Goal: Communication & Community: Answer question/provide support

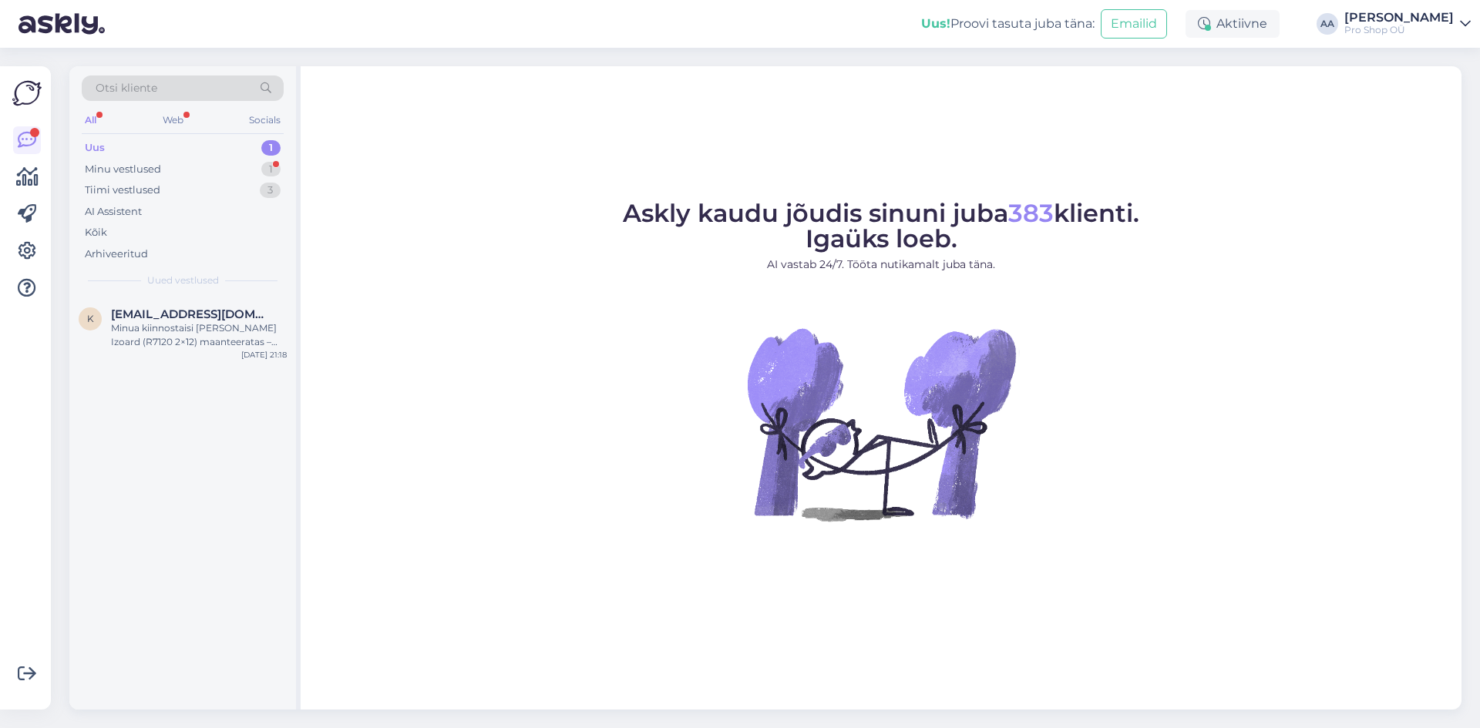
click at [96, 148] on div "Uus" at bounding box center [95, 147] width 20 height 15
click at [138, 165] on div "Minu vestlused" at bounding box center [123, 169] width 76 height 15
click at [137, 323] on div "Selge, suur aitäh! Siis tellin [PERSON_NAME] originaalvarda. Aitäh!" at bounding box center [199, 335] width 176 height 28
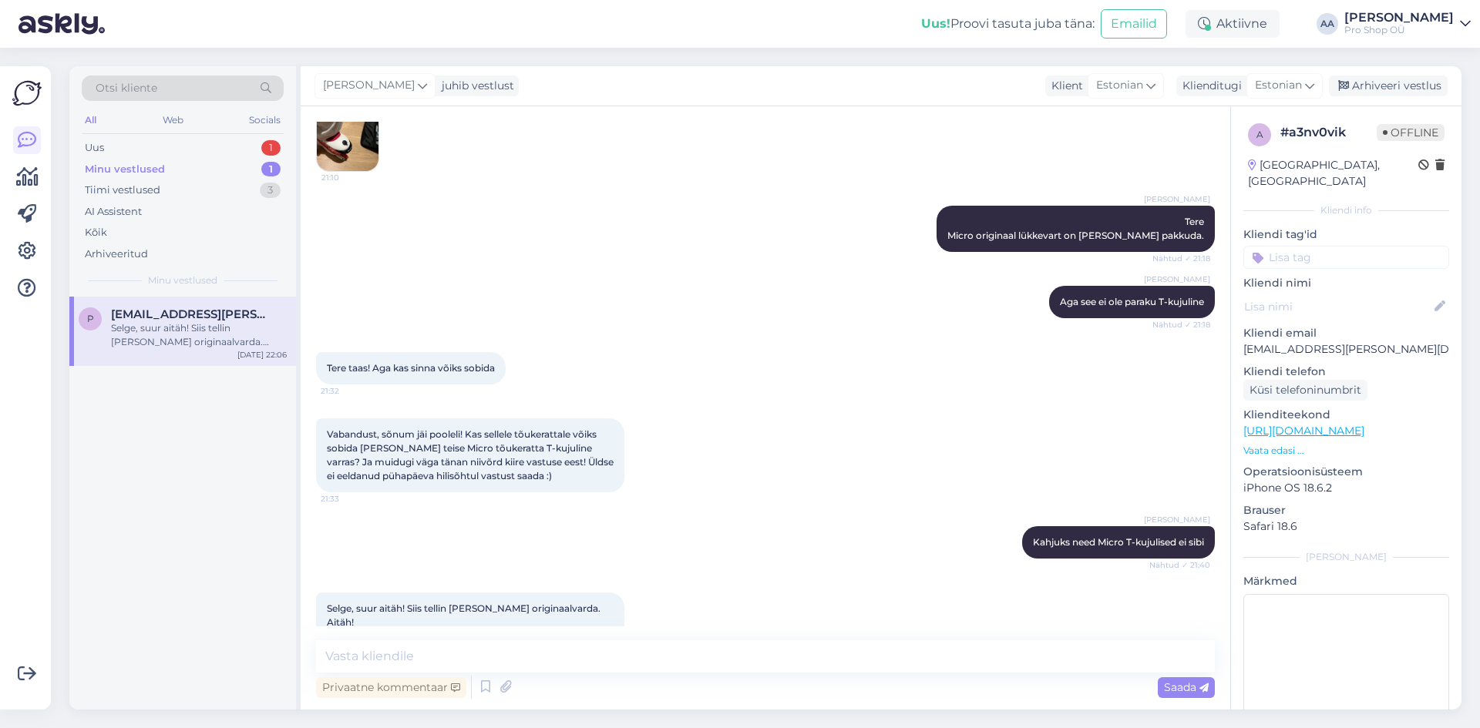
scroll to position [315, 0]
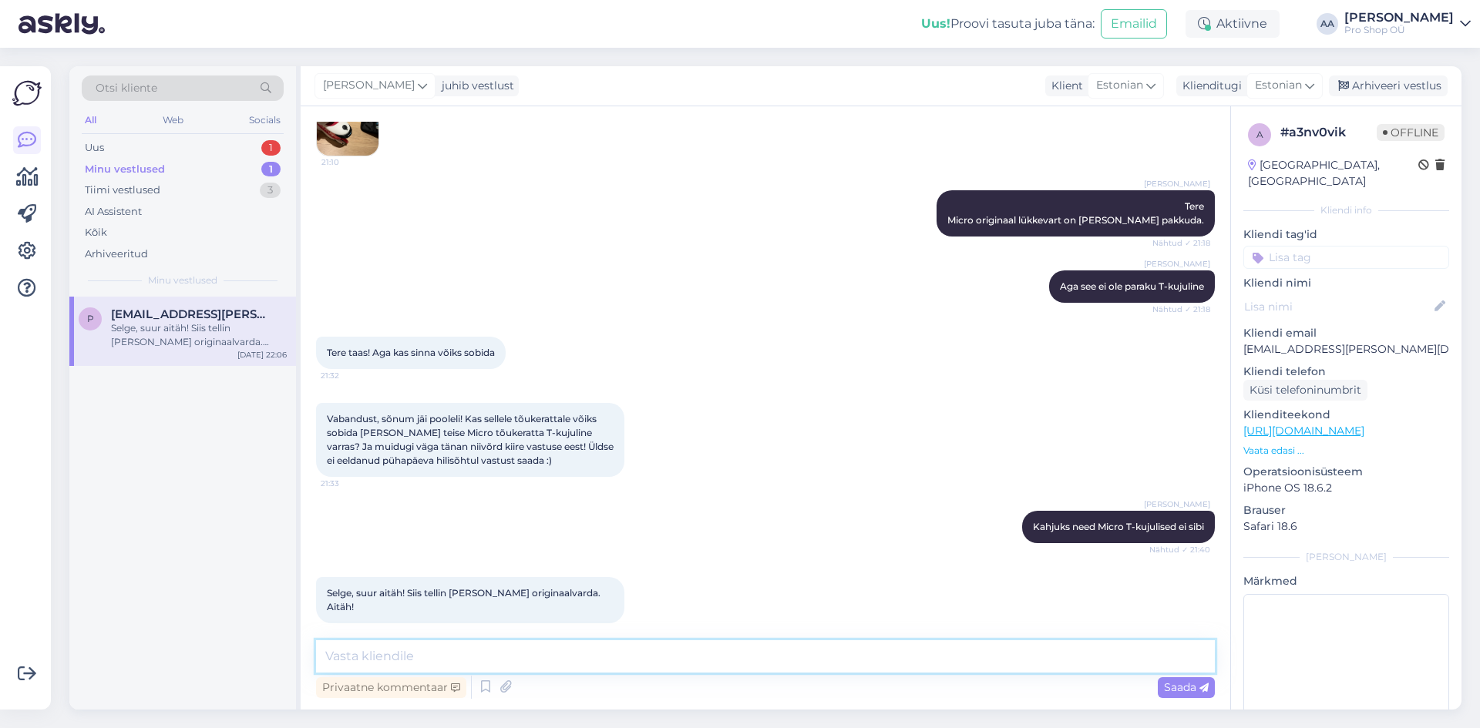
click at [580, 662] on textarea at bounding box center [765, 656] width 899 height 32
paste textarea "[URL][DOMAIN_NAME]"
type textarea "[URL][DOMAIN_NAME]"
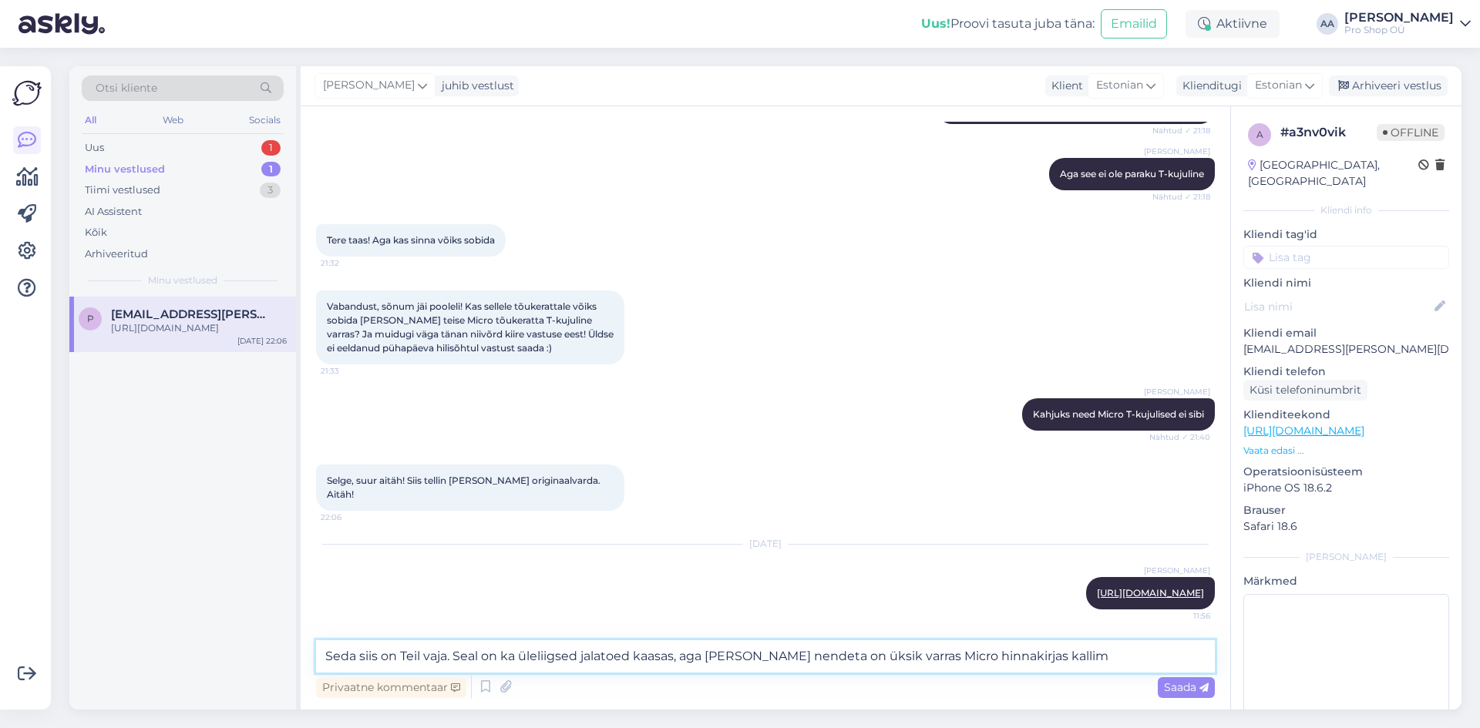
type textarea "Seda siis on Teil vaja. Seal on ka üleliigsed jalatoed kaasas, aga [PERSON_NAME…"
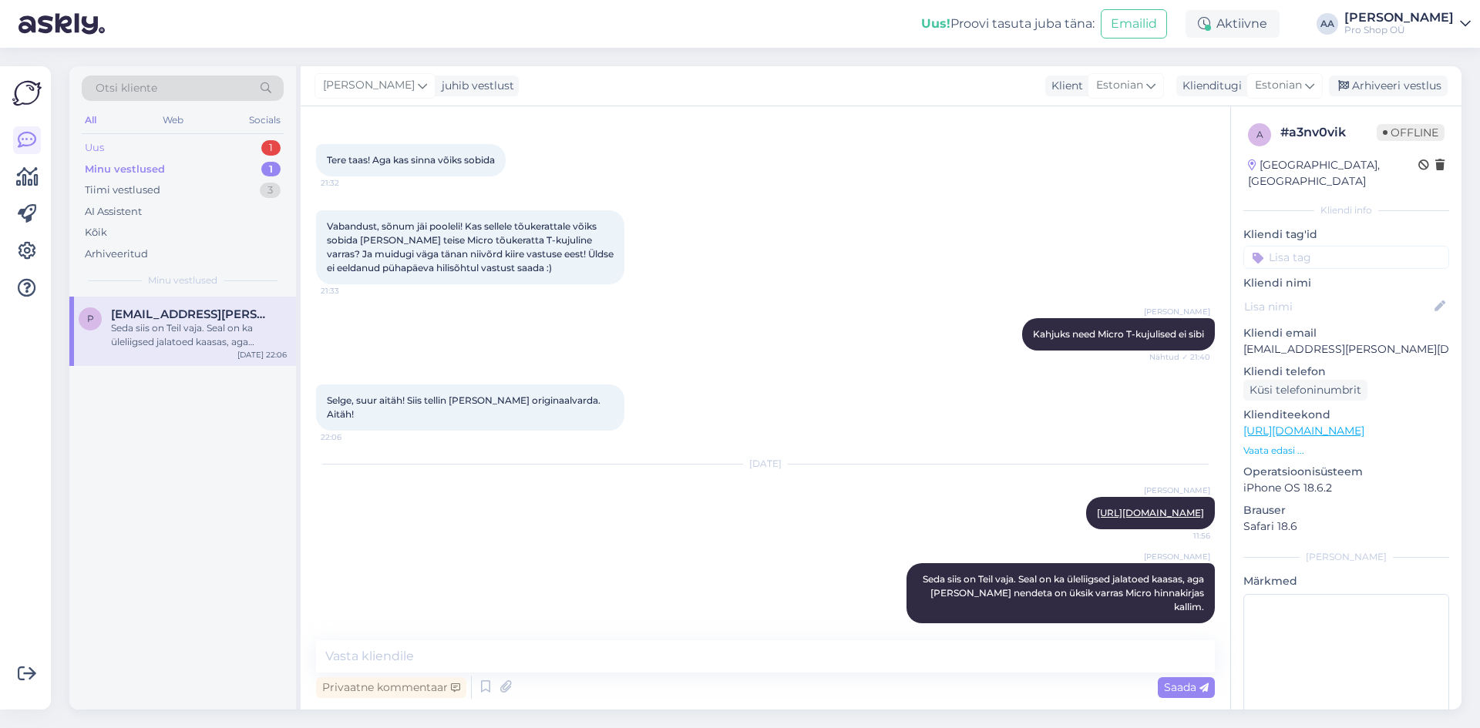
click at [106, 142] on div "Uus 1" at bounding box center [183, 148] width 202 height 22
click at [140, 328] on div "Minua kiinnostaisi [PERSON_NAME] Izoard (R7120 2×12) maanteeratas – golden grey…" at bounding box center [199, 335] width 176 height 28
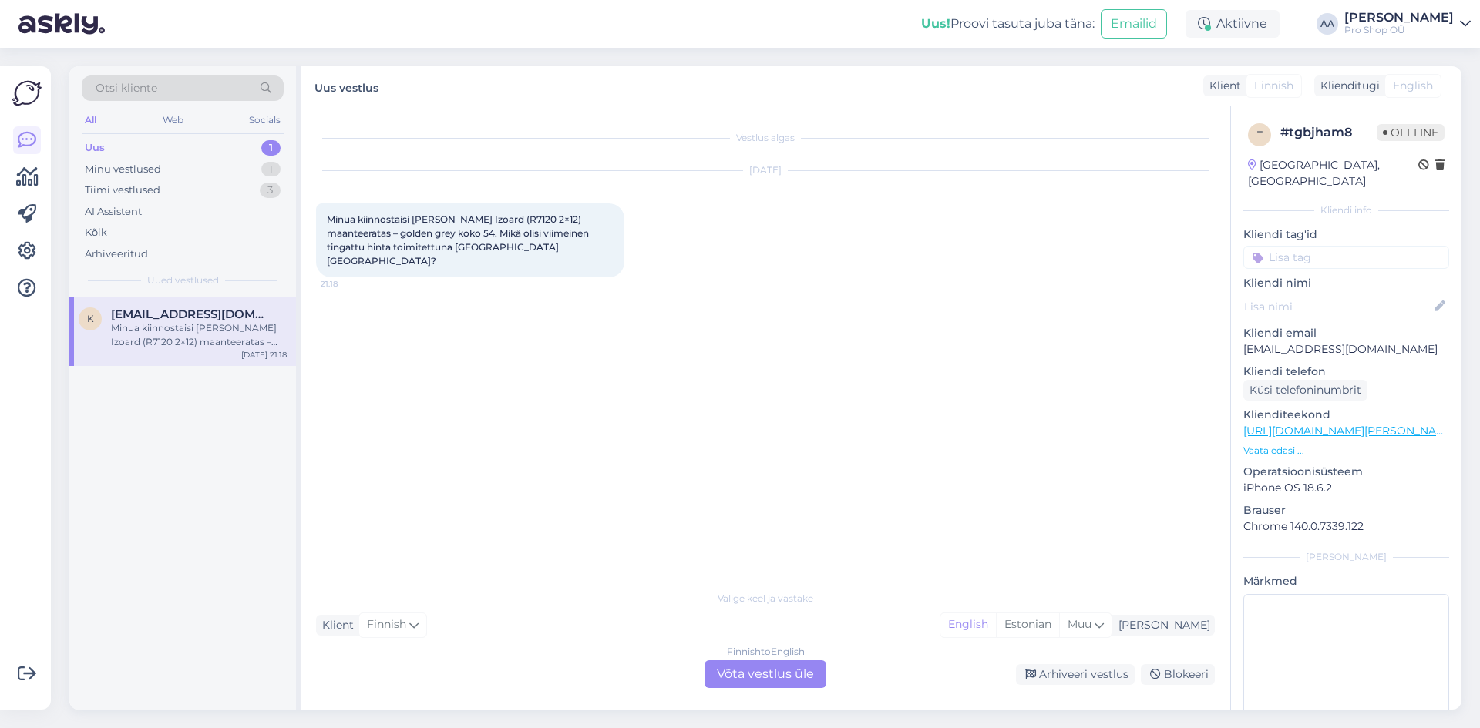
click at [779, 677] on div "Finnish to English Võta vestlus üle" at bounding box center [765, 675] width 122 height 28
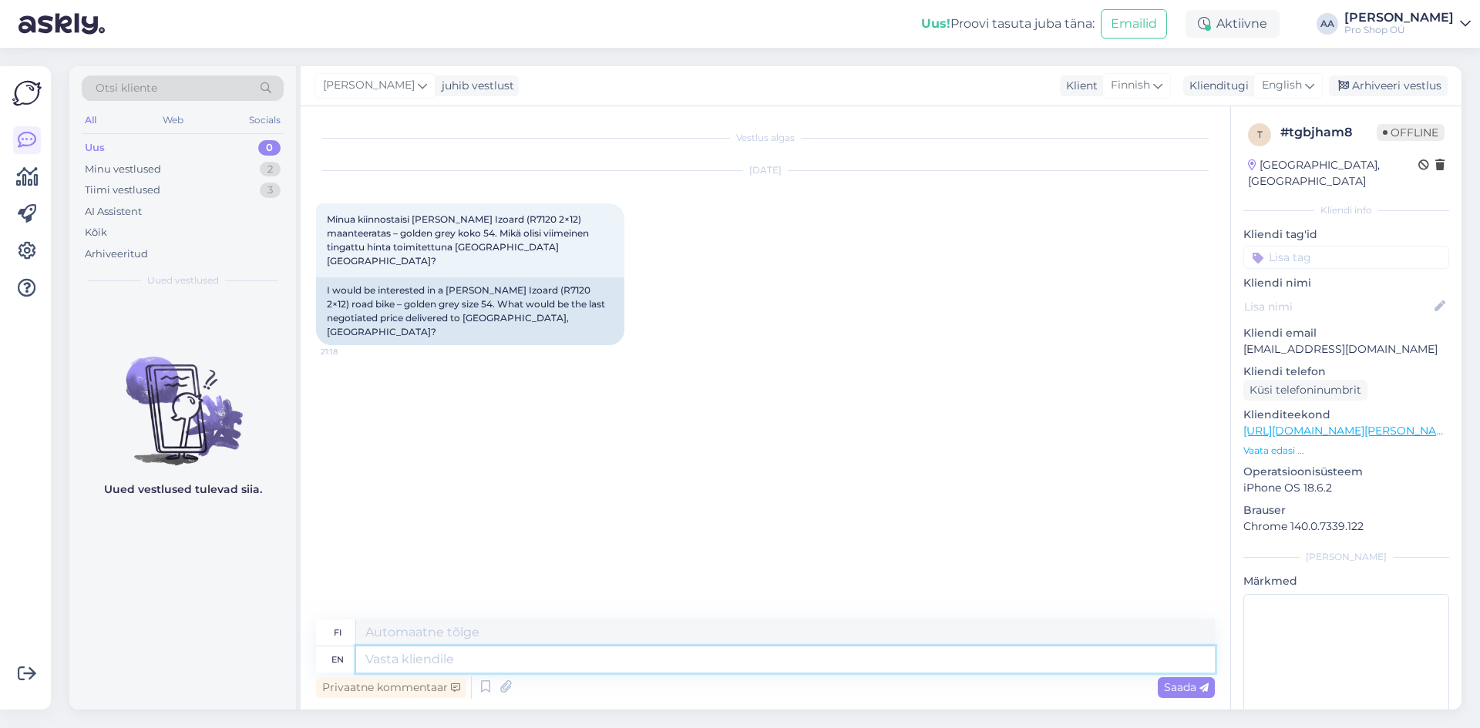
click at [500, 659] on textarea at bounding box center [785, 660] width 859 height 26
type textarea "Hi"
type textarea "Hei"
type textarea "Hi"
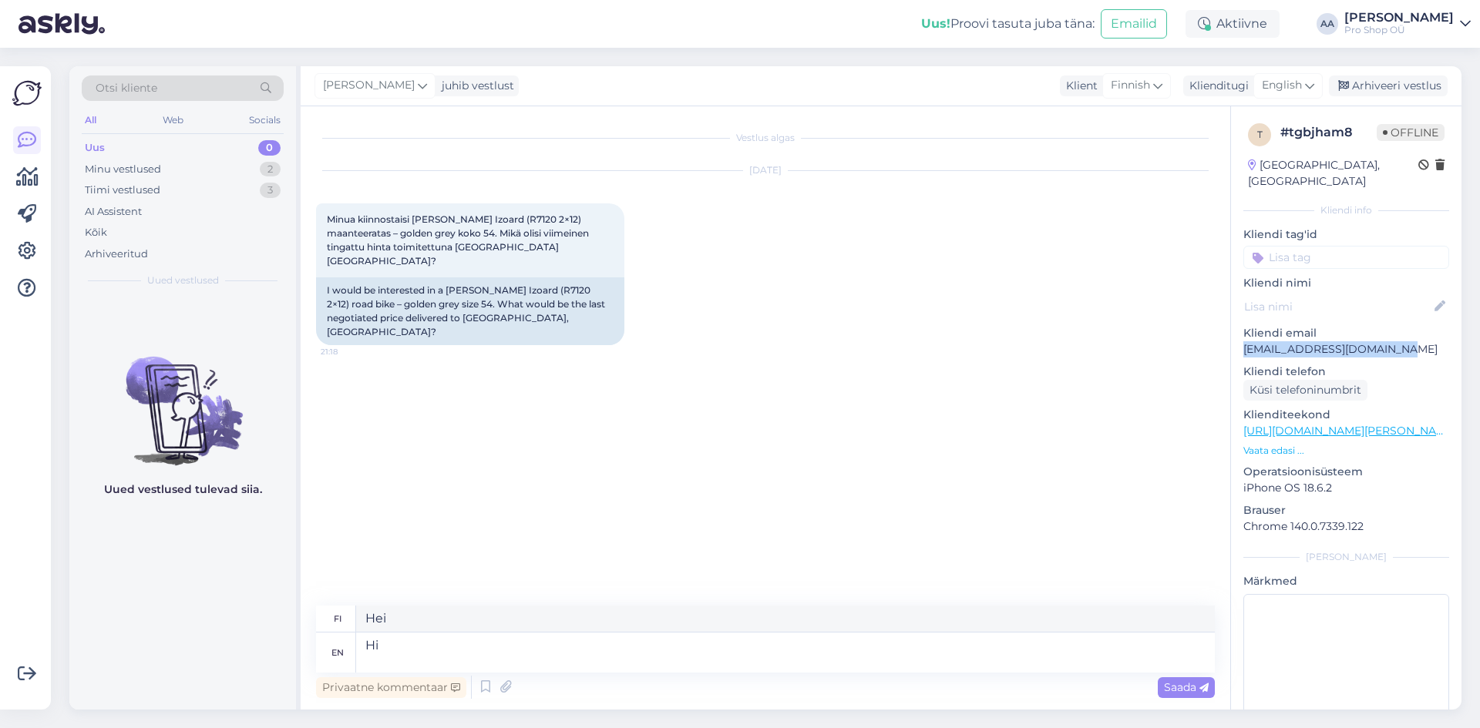
drag, startPoint x: 1393, startPoint y: 332, endPoint x: 1244, endPoint y: 337, distance: 149.6
click at [1244, 341] on p "[EMAIL_ADDRESS][DOMAIN_NAME]" at bounding box center [1346, 349] width 206 height 16
copy p "[EMAIL_ADDRESS][DOMAIN_NAME]"
click at [472, 653] on textarea "Hi" at bounding box center [785, 653] width 859 height 40
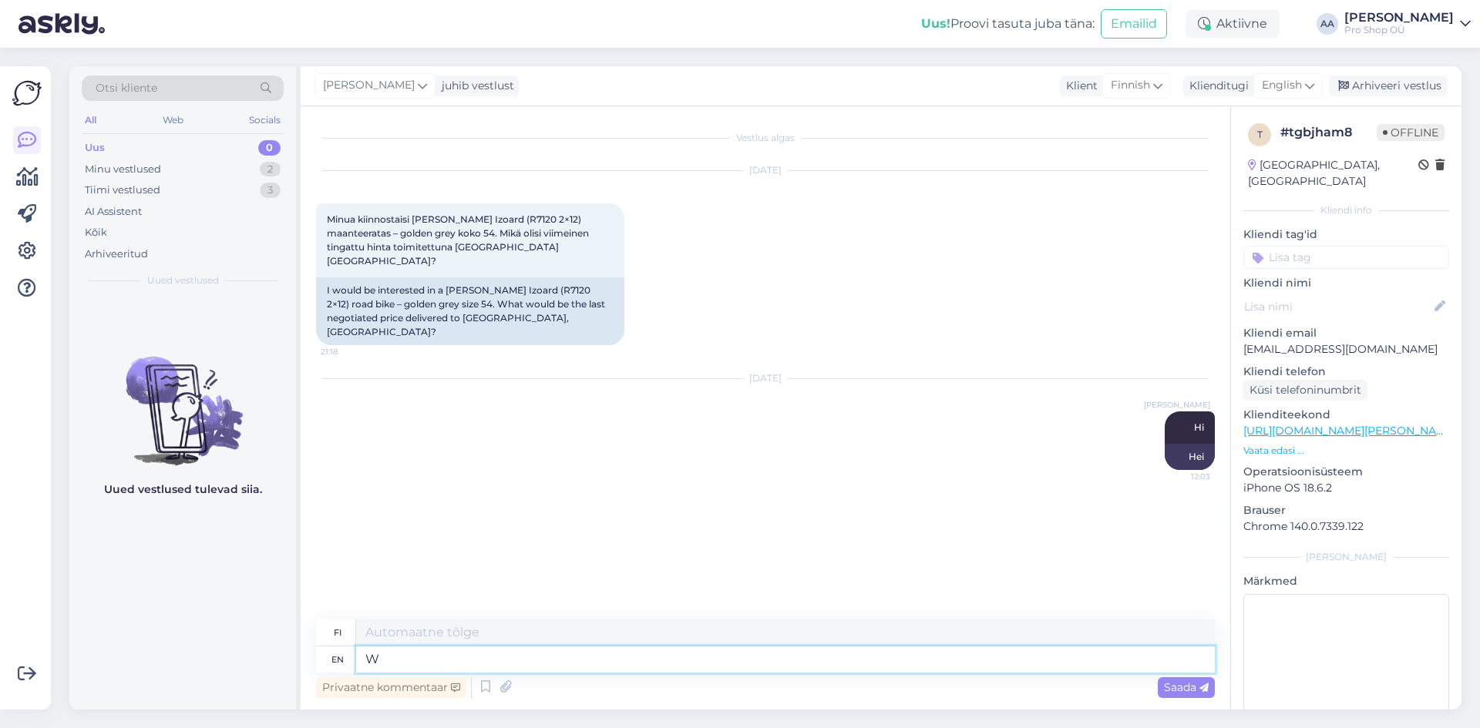
type textarea "We"
type textarea "Länsi"
type textarea "We"
type textarea "Me"
type textarea "We can"
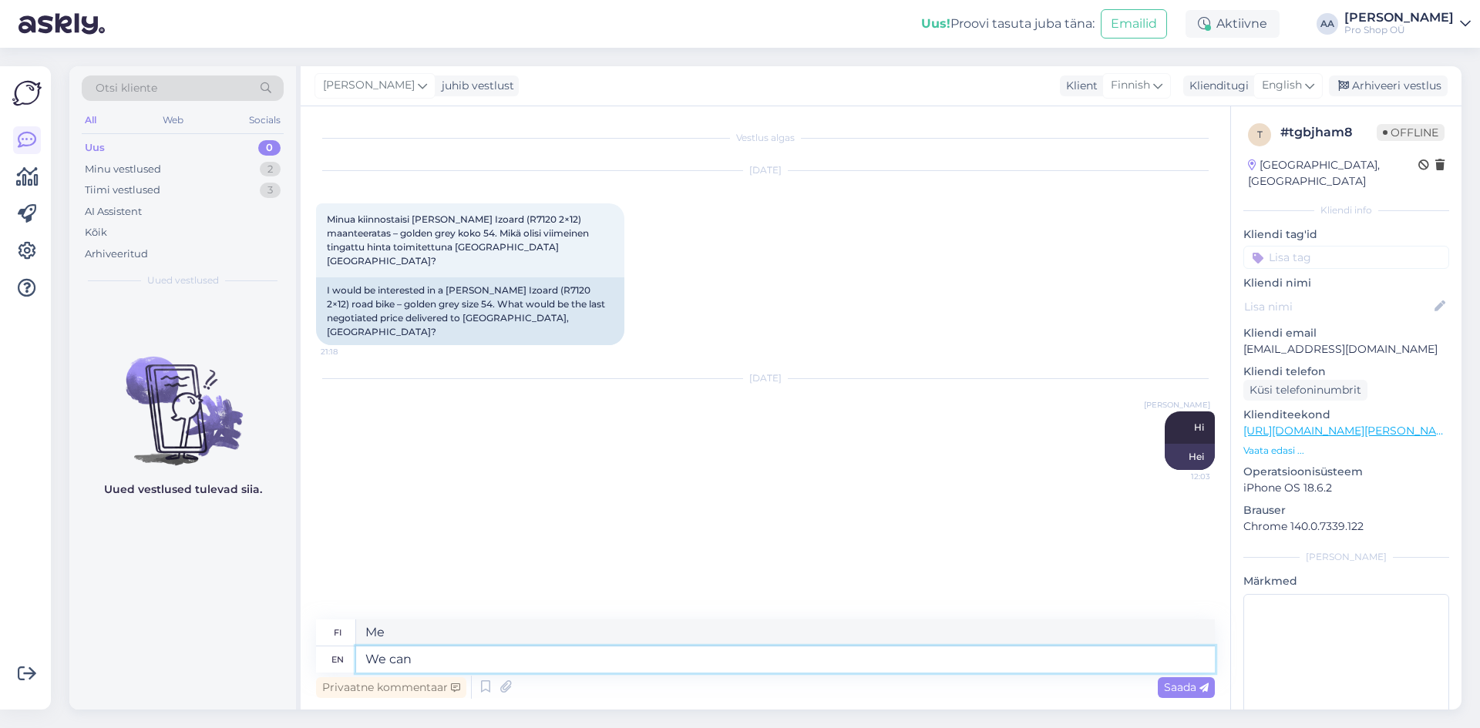
type textarea "Me voimme"
type textarea "We can try"
type textarea "Voimme yrittää"
type textarea "We can try to send"
type textarea "[PERSON_NAME] yrittää lähettää"
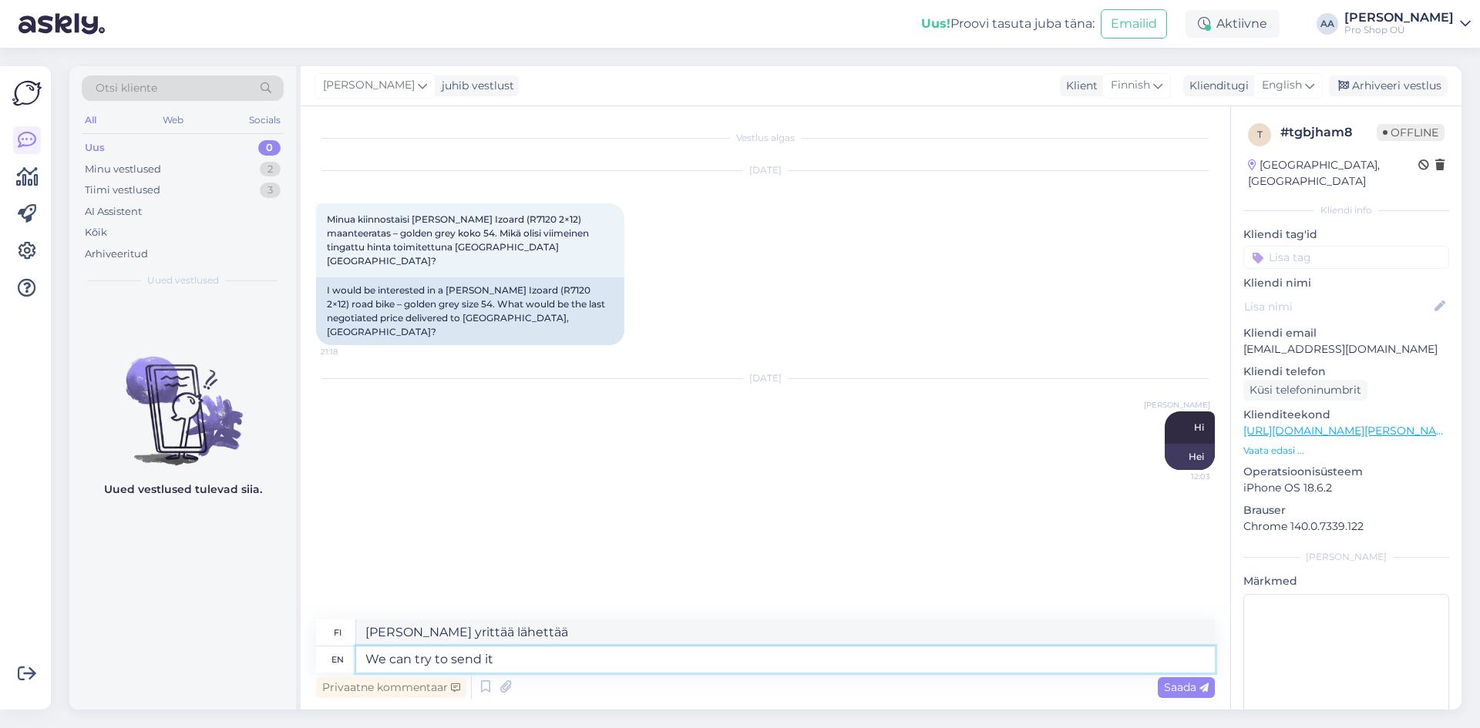
type textarea "We can try to send it"
type textarea "[PERSON_NAME] yrittää lähettää sen"
type textarea "We can try to send it with"
type textarea "[PERSON_NAME] yrittää lähettää sen mukana"
type textarea "We can try to send it with our"
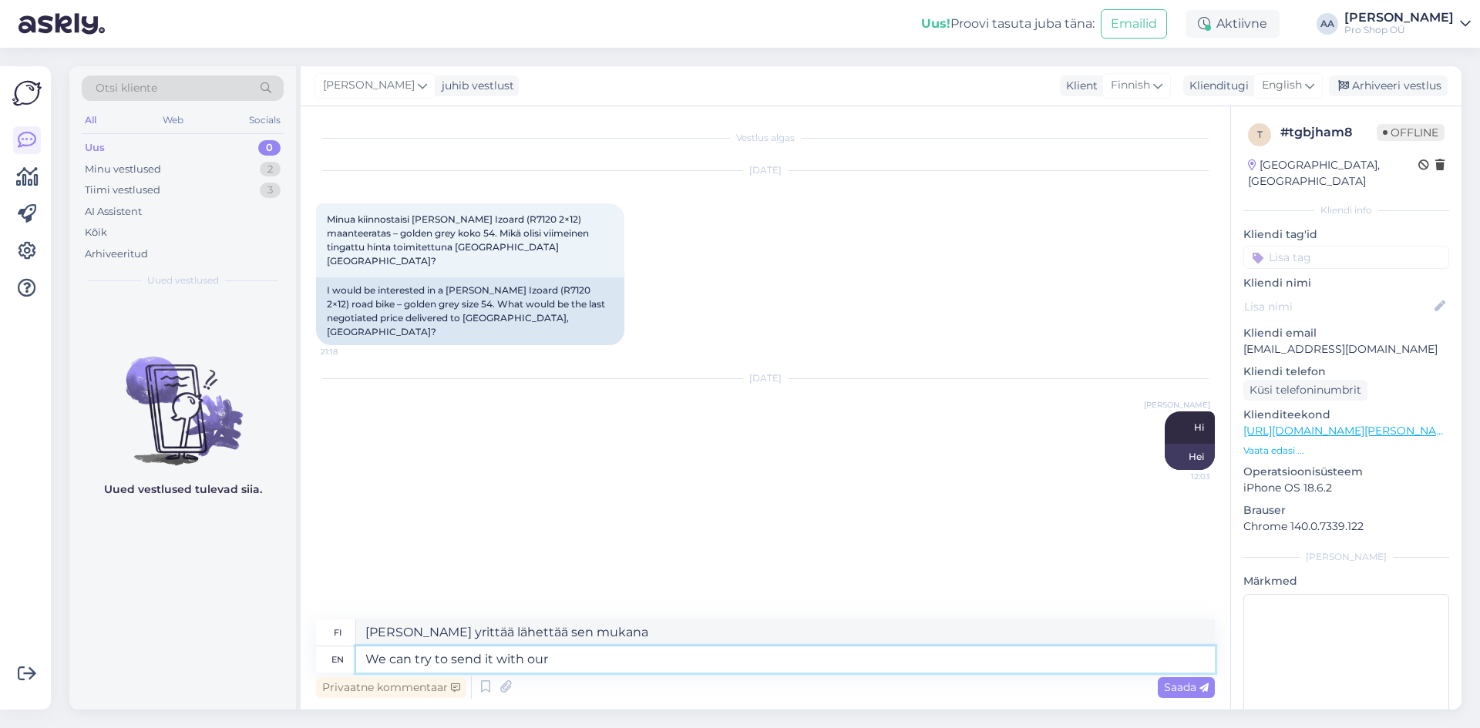
type textarea "[PERSON_NAME] yrittää lähettää sen mukanamme"
type textarea "We can try to send it with our cost."
type textarea "[PERSON_NAME] yrittää lähettää sen omalla kustannuksellamme."
type textarea "We can try to send it with our cost. Or"
type textarea "[PERSON_NAME] yrittää lähettää sen omalla kustannuksellamme. Tai"
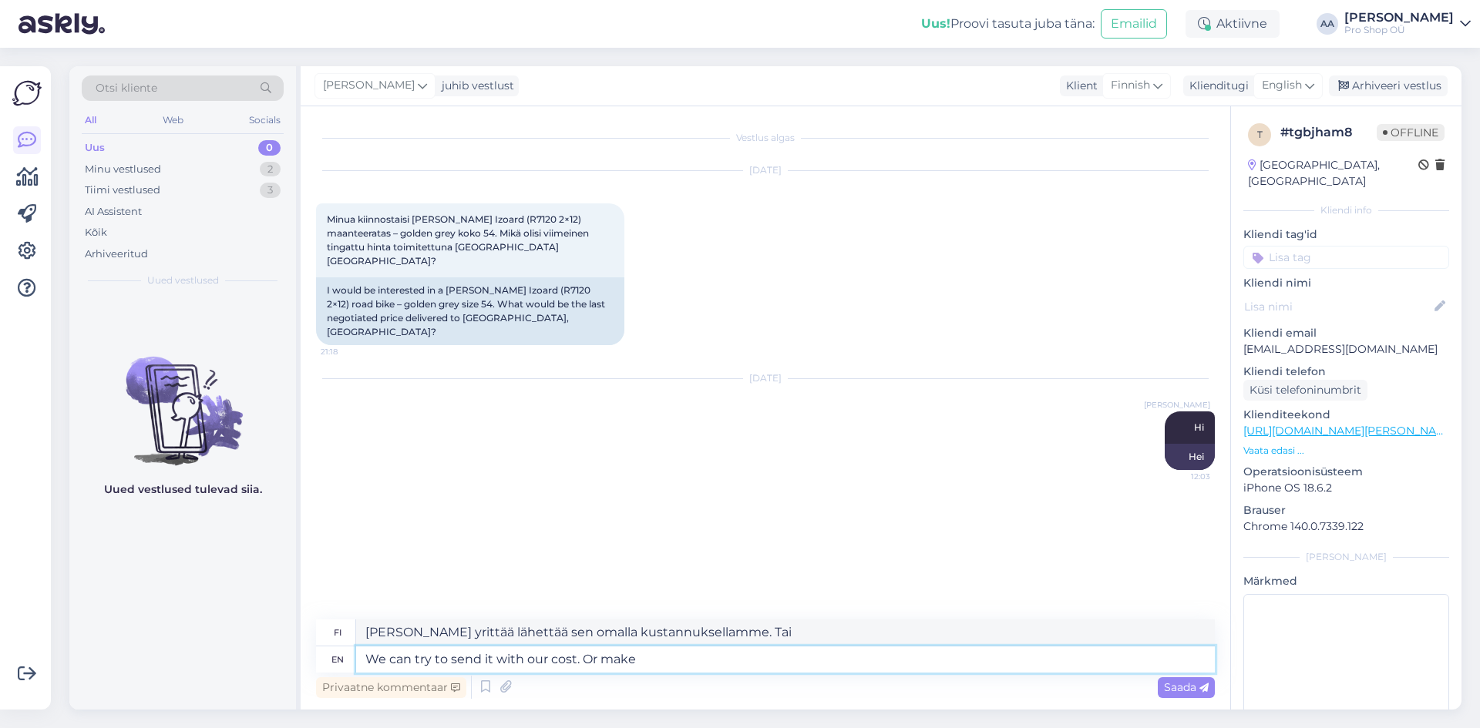
type textarea "We can try to send it with our cost. Or make"
type textarea "[PERSON_NAME] yrittää lähettää sen omalla kustannuksellamme. Tai tehdä"
type textarea "We can try to send it with our cost. Or make You"
type textarea "[PERSON_NAME] yrittää lähettää sen omalla kustannuksellamme. Tai tehdä sinulle.…"
type textarea "We can try to send it with our cost. Or make You 50"
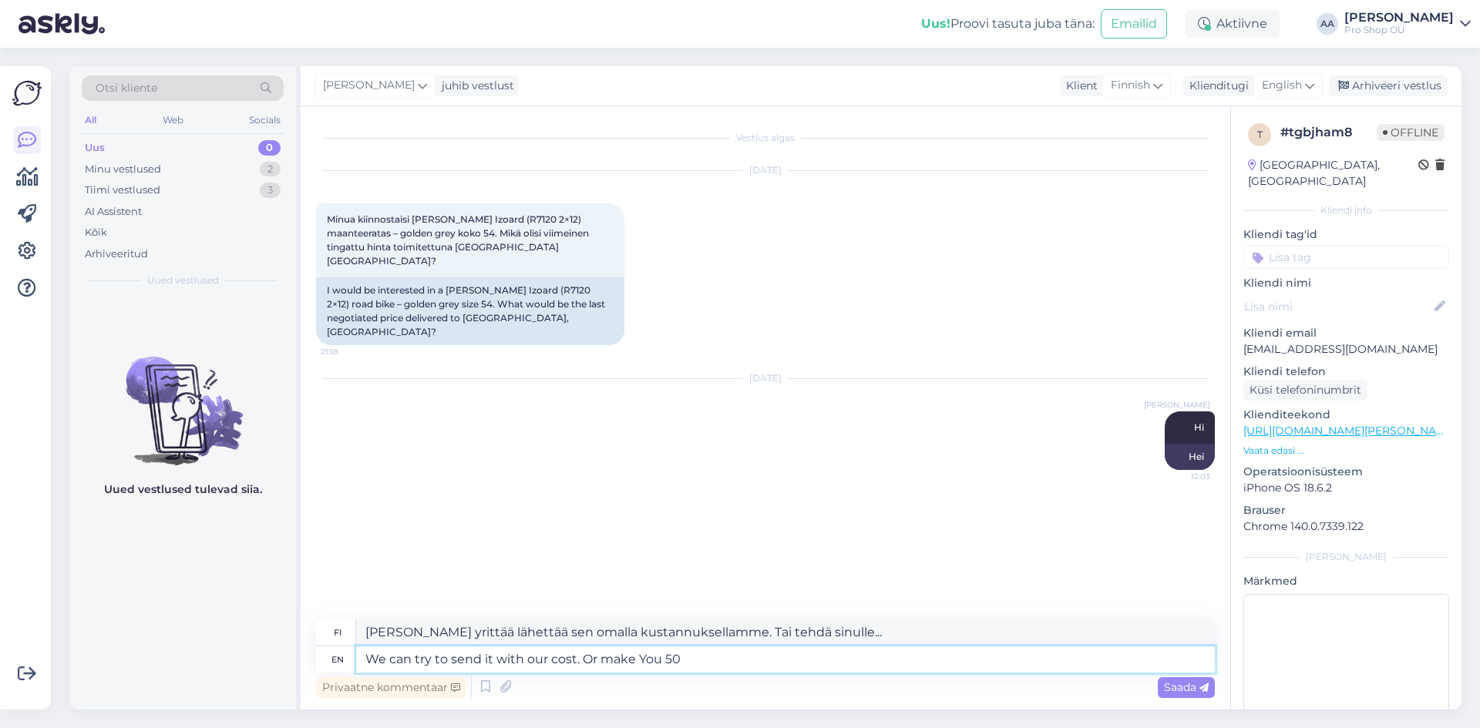
type textarea "[PERSON_NAME] yrittää lähettää sen omalla kustannuksellamme. Tai maksaa sinulle…"
type textarea "We can try to send it with our cost. Or make You 50€"
type textarea "[PERSON_NAME] yrittää lähettää sen omalla kustannuksellamme. Tai maksaa sinulle…"
type textarea "We can try to send it with our cost. Or make You 50€ extra"
type textarea "[PERSON_NAME] yrittää lähettää sen omalla kustannuksellamme. Tai veloittaa sinu…"
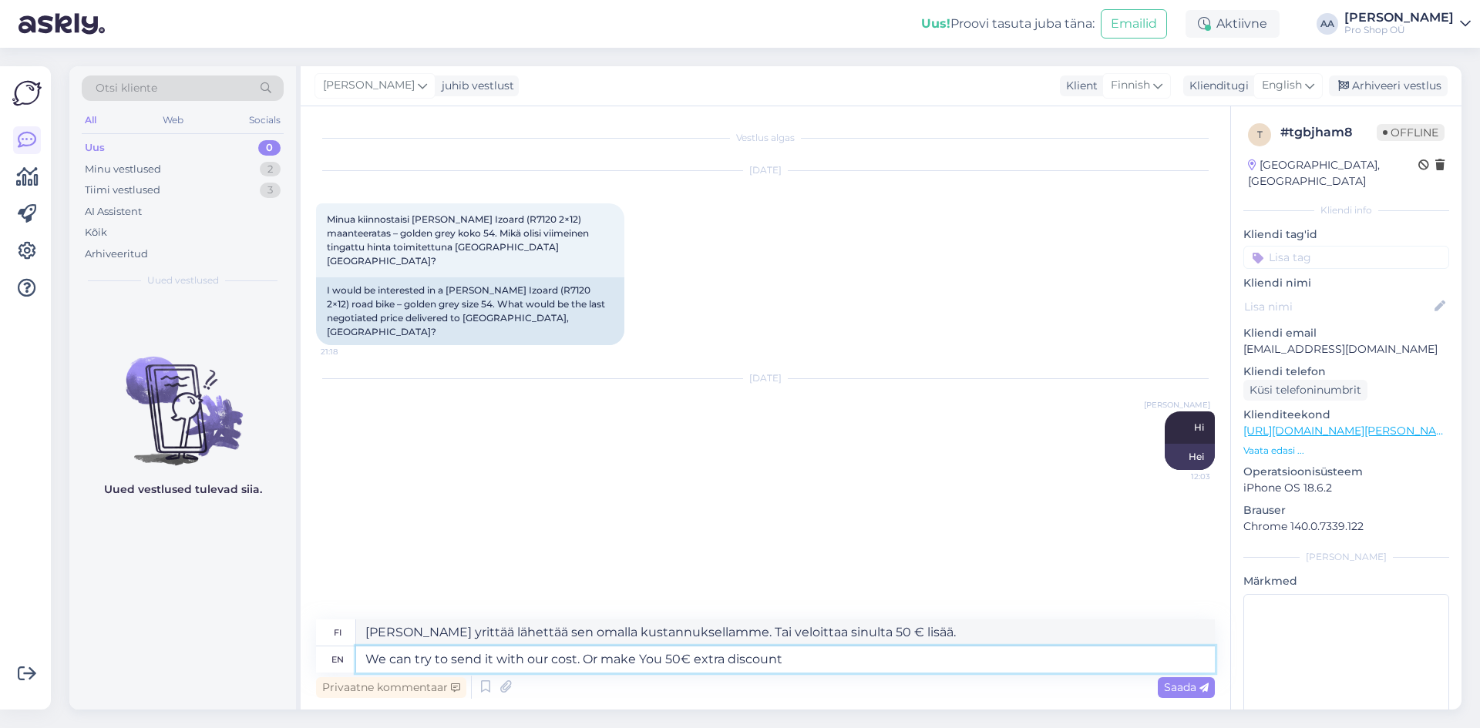
type textarea "We can try to send it with our cost. Or make You 50€ extra discount."
type textarea "[PERSON_NAME] yrittää lähettää sen omalla kustannuksellamme. Tai antaa sinulle …"
type textarea "We can try to send it with our cost. Or make You 50€ extra discount if Yo"
type textarea "[PERSON_NAME] yrittää lähettää sen omalla kustannuksellamme. Tai antaa sinulle …"
type textarea "We can try to send it with our cost. Or make You 50€ extra discount if You"
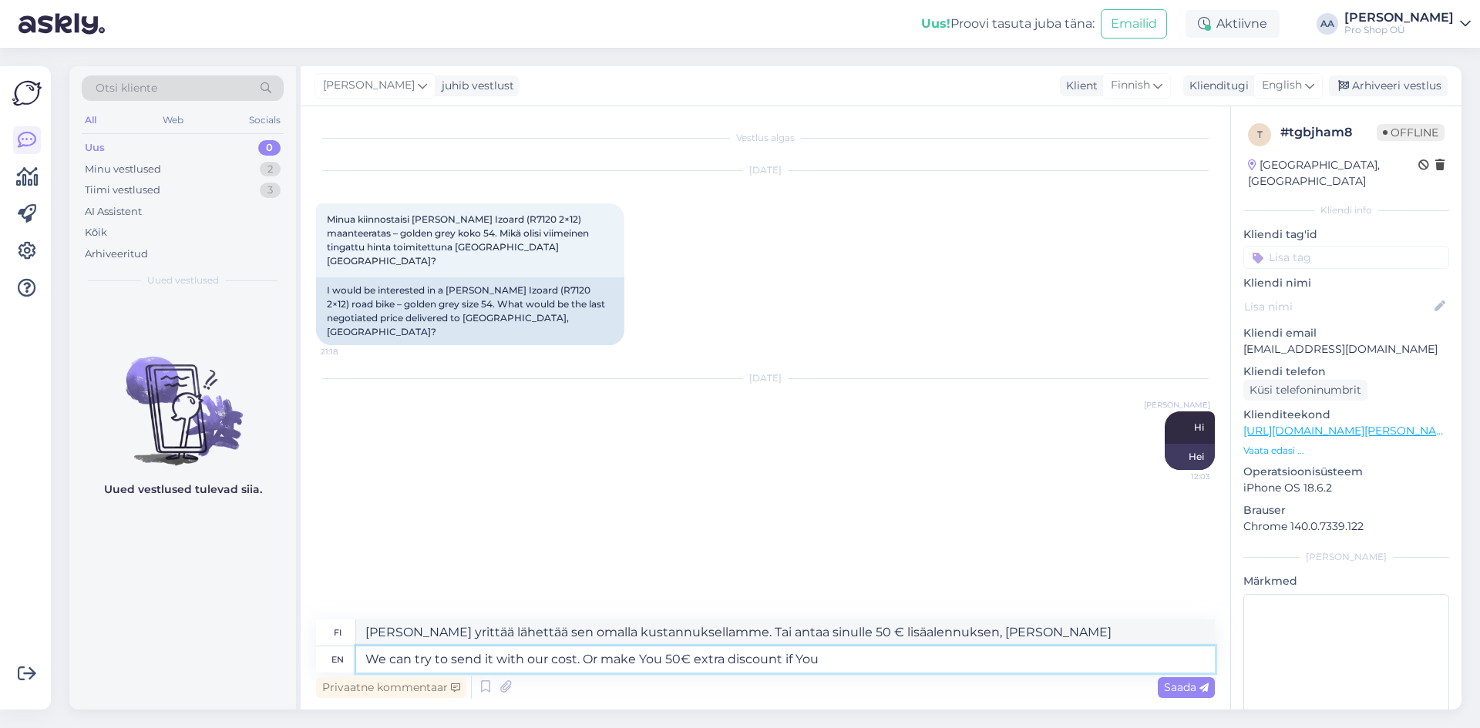
type textarea "[PERSON_NAME] yrittää lähettää sen omalla kustannuksellamme. Tai antaa sinulle …"
type textarea "We can try to send it with our cost. Or make You 50€ extra discount if You pref…"
type textarea "[PERSON_NAME] yrittää lähettää sen omalla kustannuksellamme. Tai antaa sinulle …"
type textarea "We can try to send it with our cost. Or make You 50€ extra discount if You pref…"
type textarea "[PERSON_NAME] yrittää lähettää sen omalla kustannuksellamme. Tai antaa sinulle …"
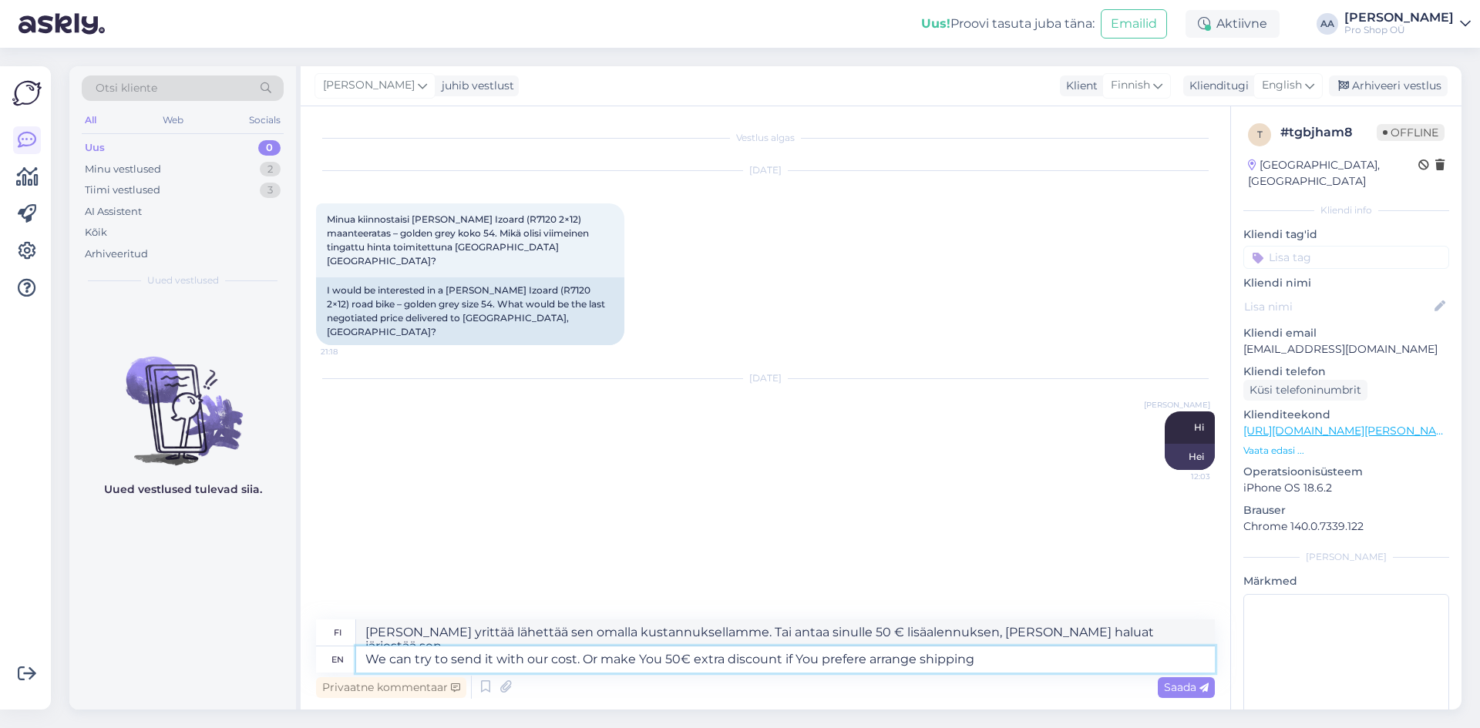
type textarea "We can try to send it with our cost. Or make You 50€ extra discount if You pref…"
type textarea "[PERSON_NAME] yrittää lähettää sen omalla kustannuksellamme. Tai antaa sinulle …"
type textarea "We can try to send it with our cost. Or make You 50€ extra discount if You pref…"
type textarea "[PERSON_NAME] yrittää lähettää sen omalla kustannuksellamme. Tai antaa sinulle …"
type textarea "We can try to send it with our cost. Or make You 50€ extra discount if You pref…"
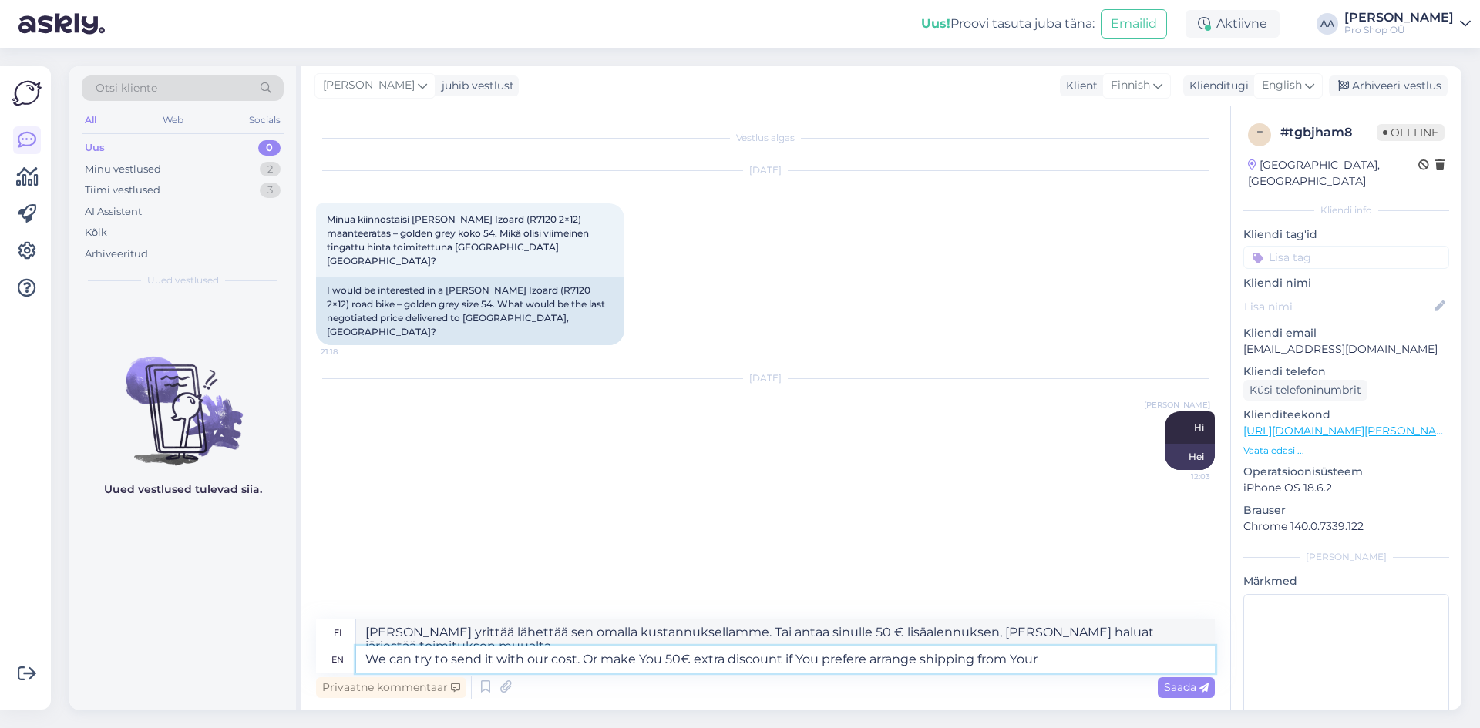
type textarea "[PERSON_NAME] yrittää lähettää sen omalla kustannuksellamme. Tai antaa sinulle …"
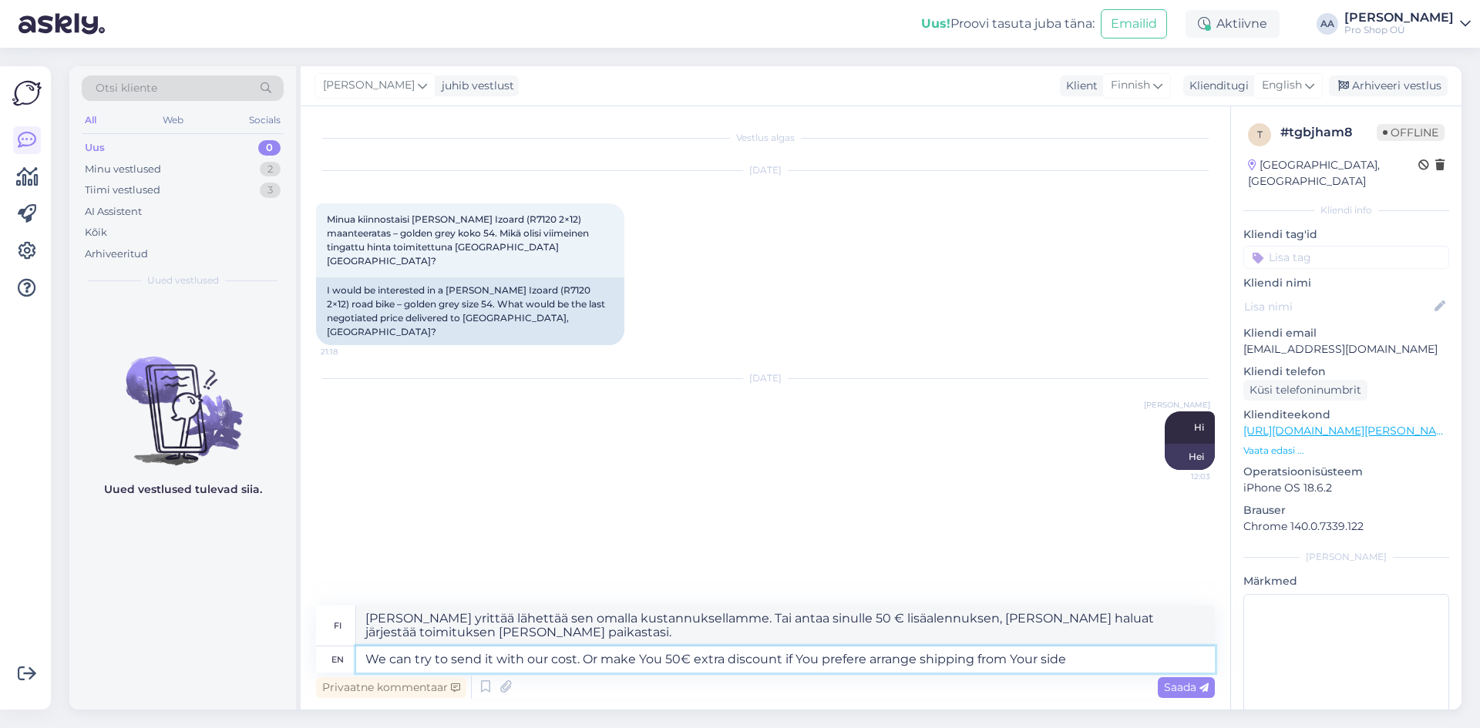
type textarea "We can try to send it with our cost. Or make You 50€ extra discount if You pref…"
type textarea "[PERSON_NAME] yrittää lähettää sen omalla kustannuksellamme. Tai antaa sinulle …"
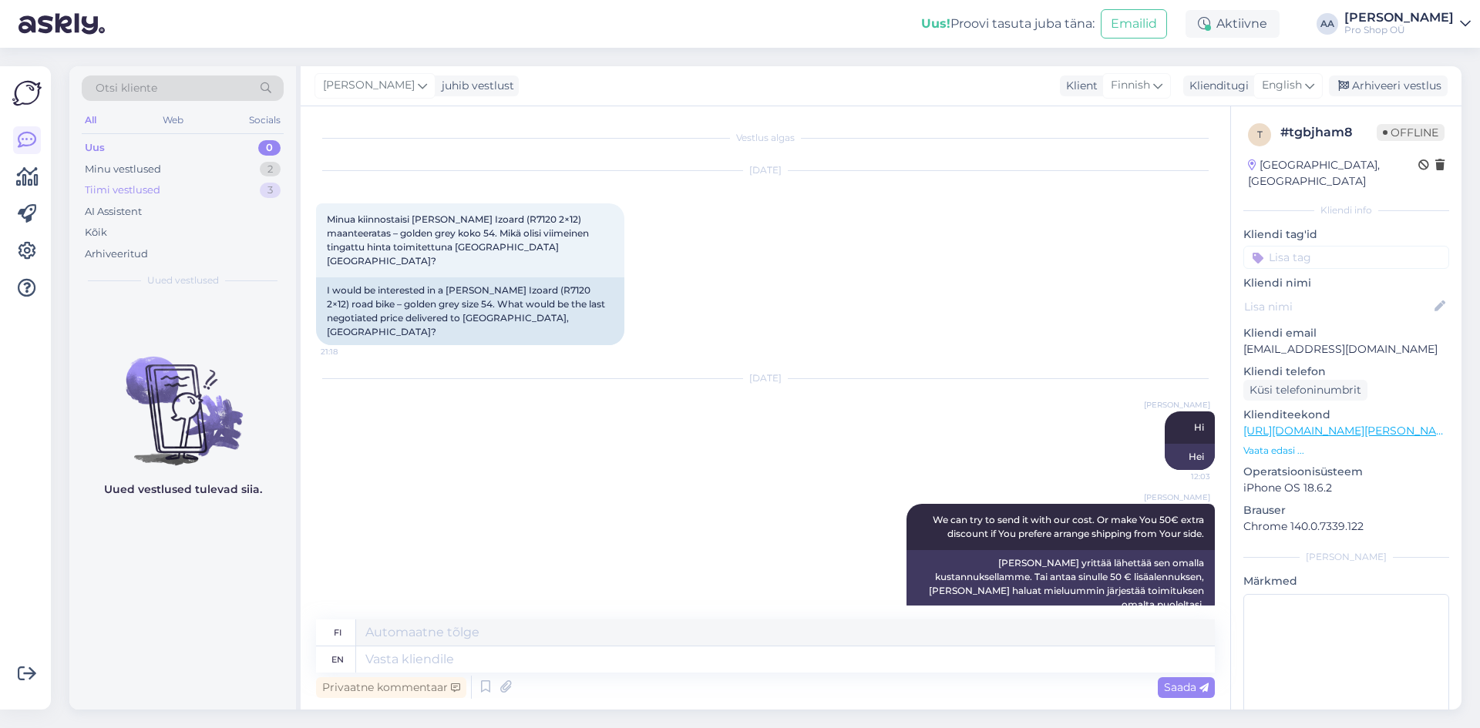
click at [126, 185] on div "Tiimi vestlused" at bounding box center [123, 190] width 76 height 15
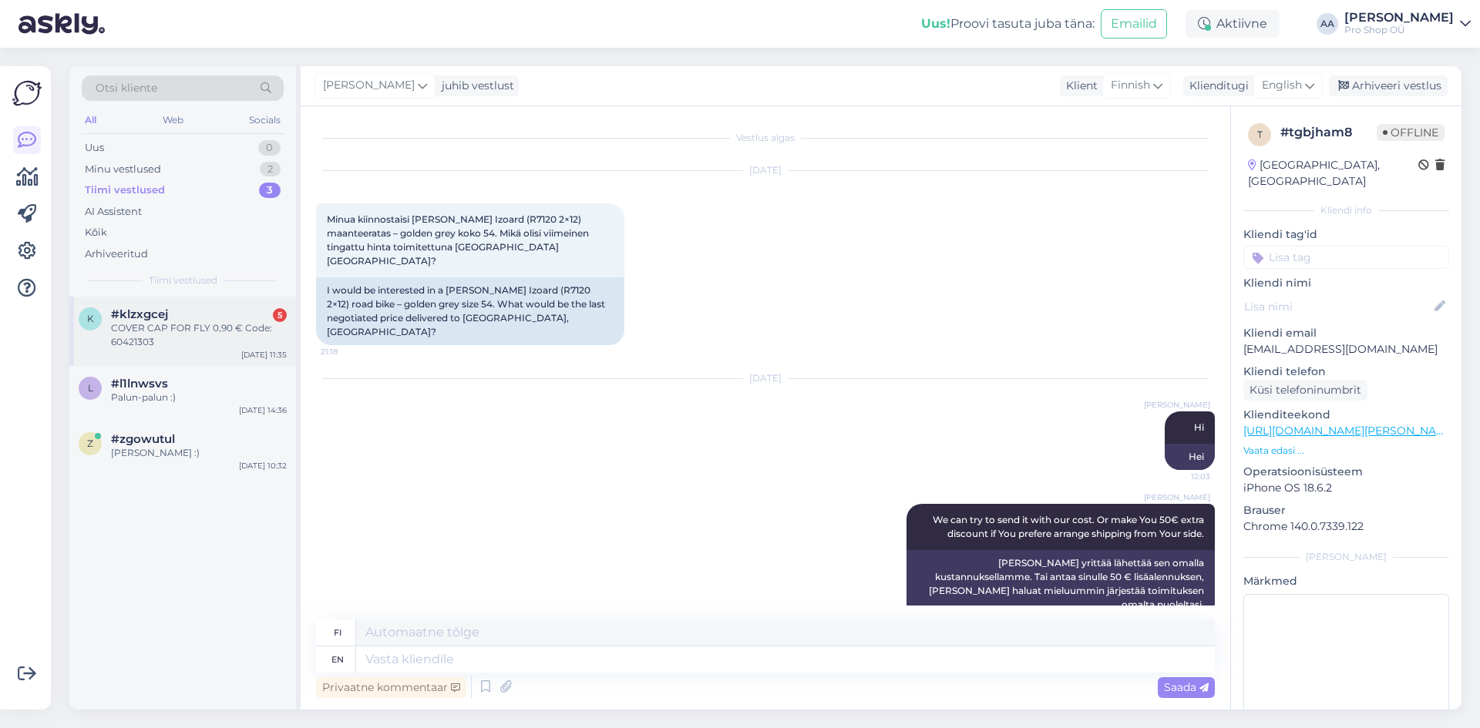
click at [179, 321] on div "COVER CAP FOR FLY 0,90 € Code: 60421303" at bounding box center [199, 335] width 176 height 28
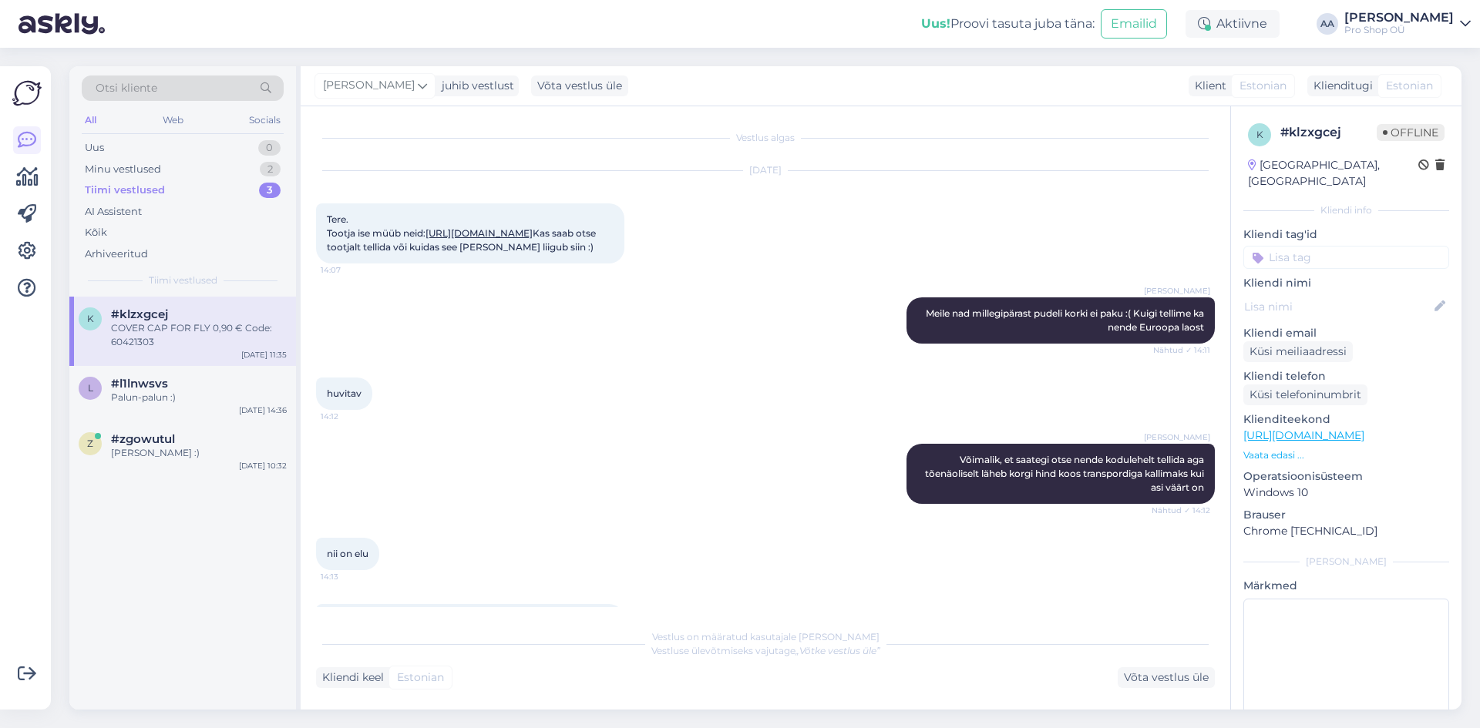
scroll to position [1310, 0]
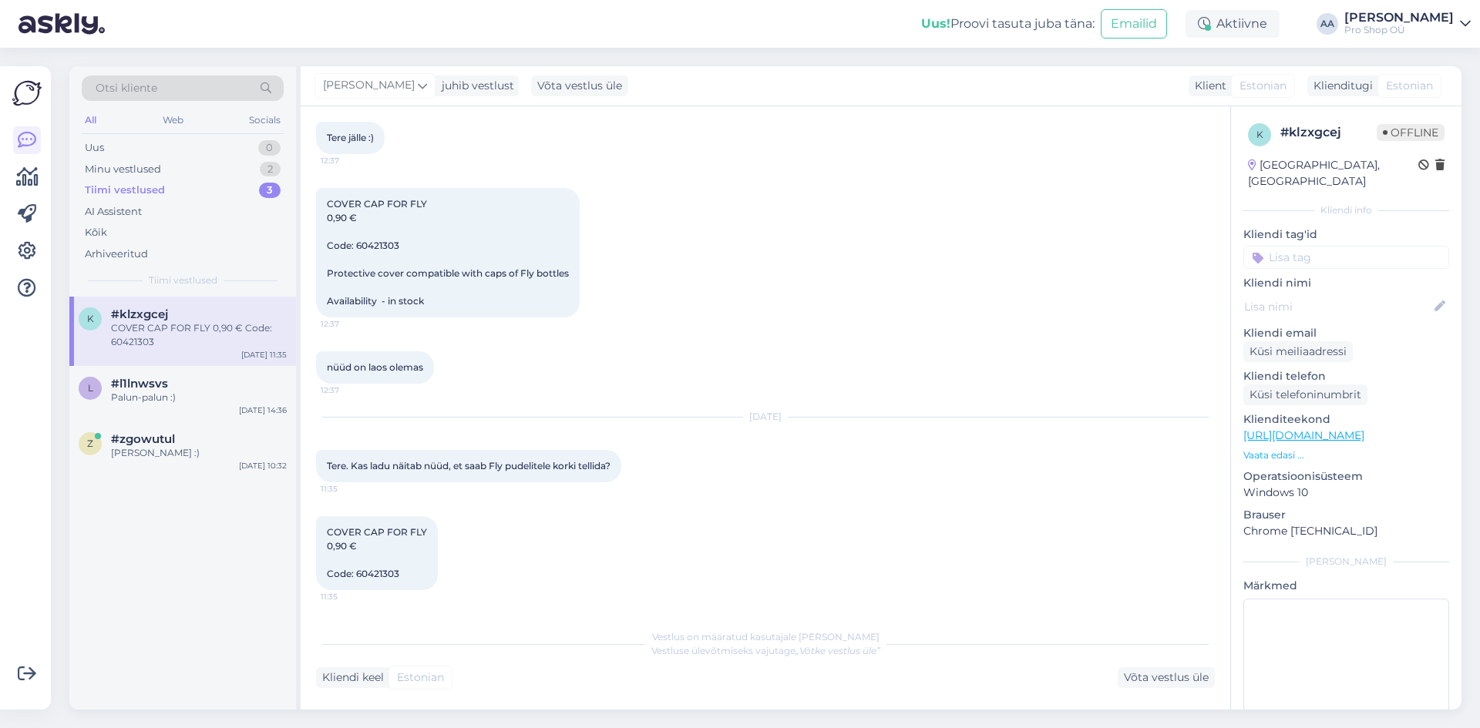
click at [382, 573] on span "COVER CAP FOR FLY 0,90 € Code: 60421303" at bounding box center [377, 552] width 100 height 53
copy div "60421303 11:35"
click at [853, 435] on div "[DATE] Tere. Kas ladu näitab nüüd, et saab Fly pudelitele korki tellida? 11:35" at bounding box center [765, 450] width 899 height 99
click at [170, 324] on div "COVER CAP FOR FLY 0,90 € Code: 60421303" at bounding box center [199, 335] width 176 height 28
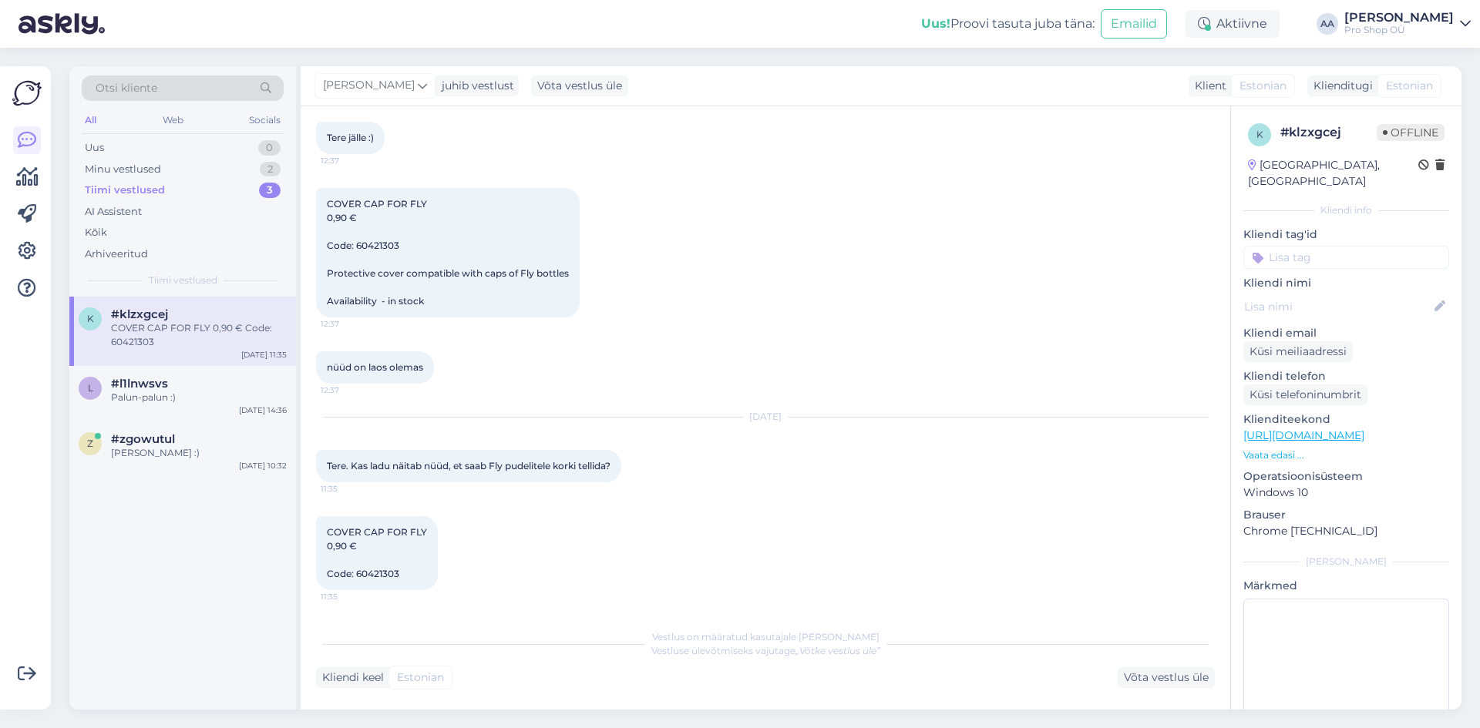
scroll to position [0, 0]
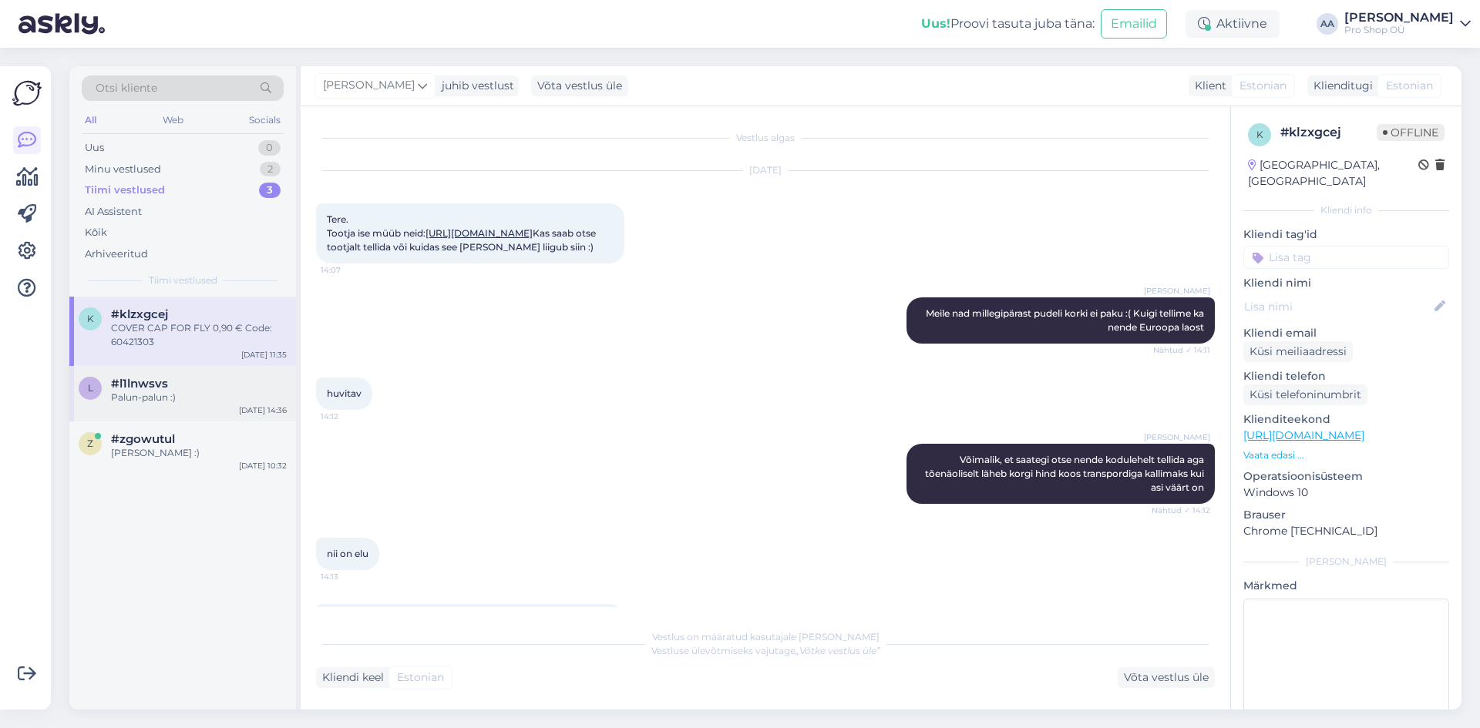
click at [136, 385] on span "#l1lnwsvs" at bounding box center [139, 384] width 57 height 14
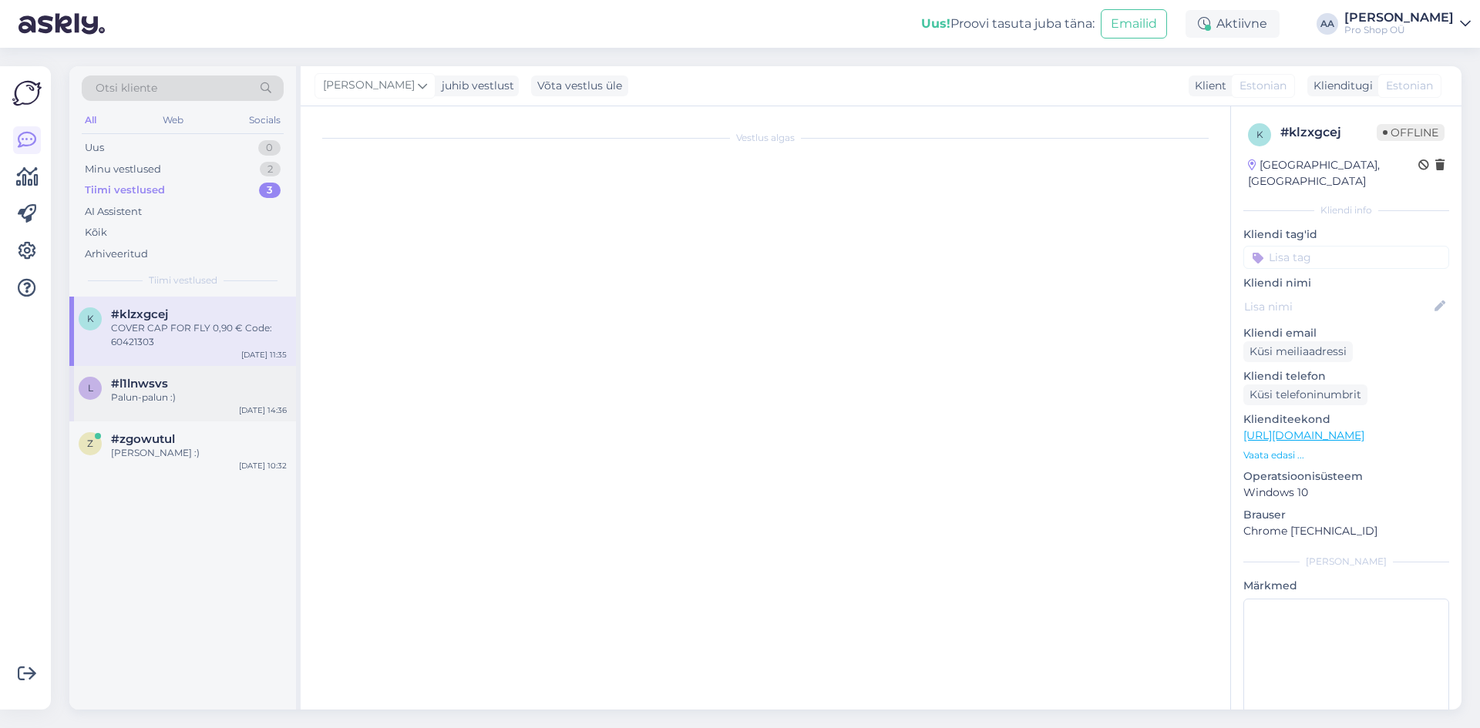
scroll to position [845, 0]
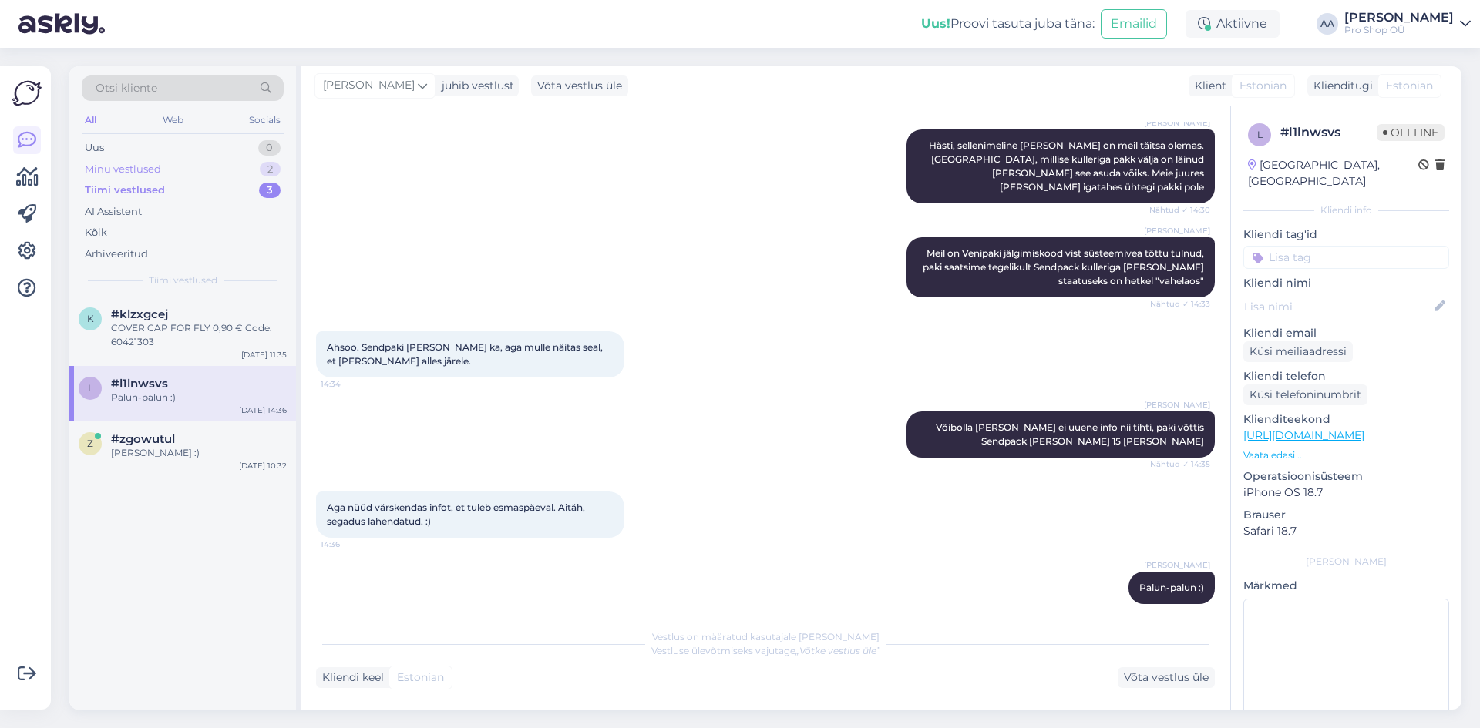
click at [111, 166] on div "Minu vestlused" at bounding box center [123, 169] width 76 height 15
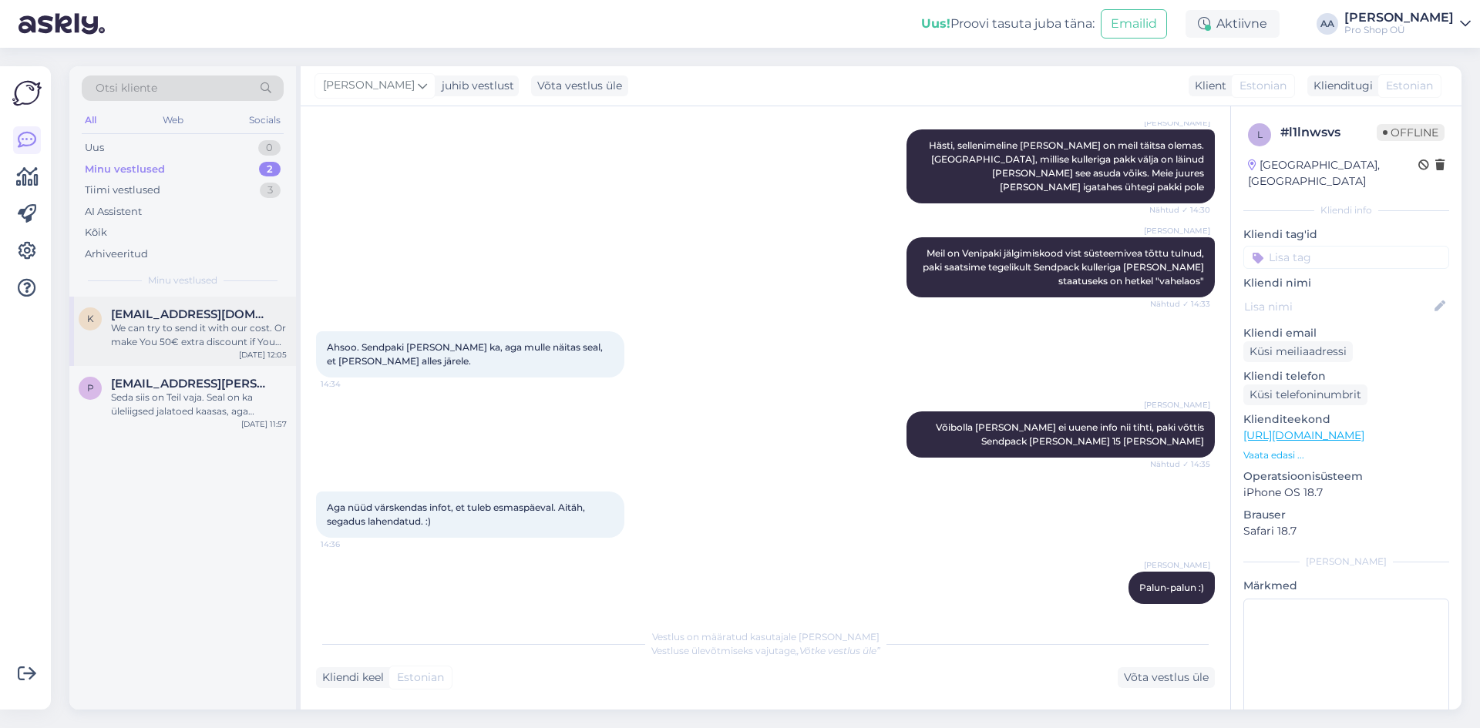
click at [171, 331] on div "We can try to send it with our cost. Or make You 50€ extra discount if You pref…" at bounding box center [199, 335] width 176 height 28
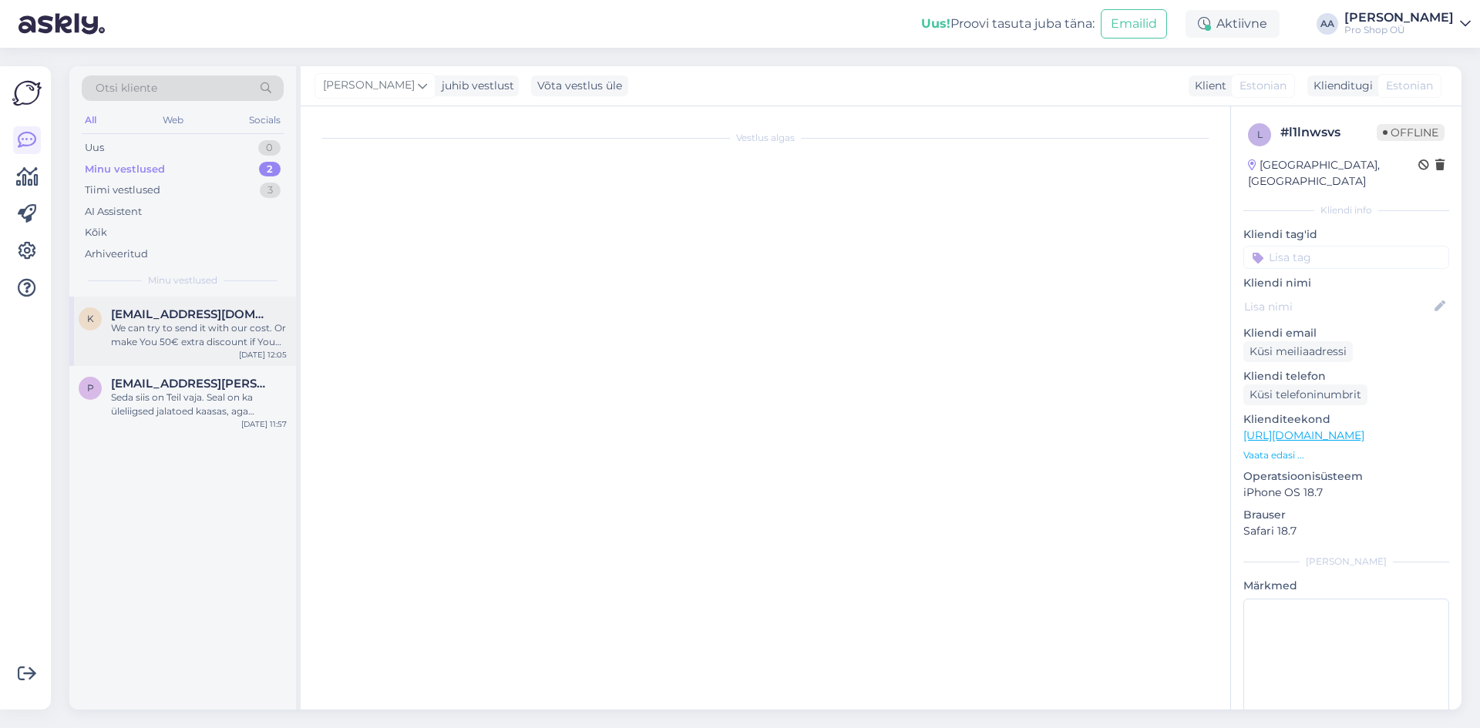
scroll to position [0, 0]
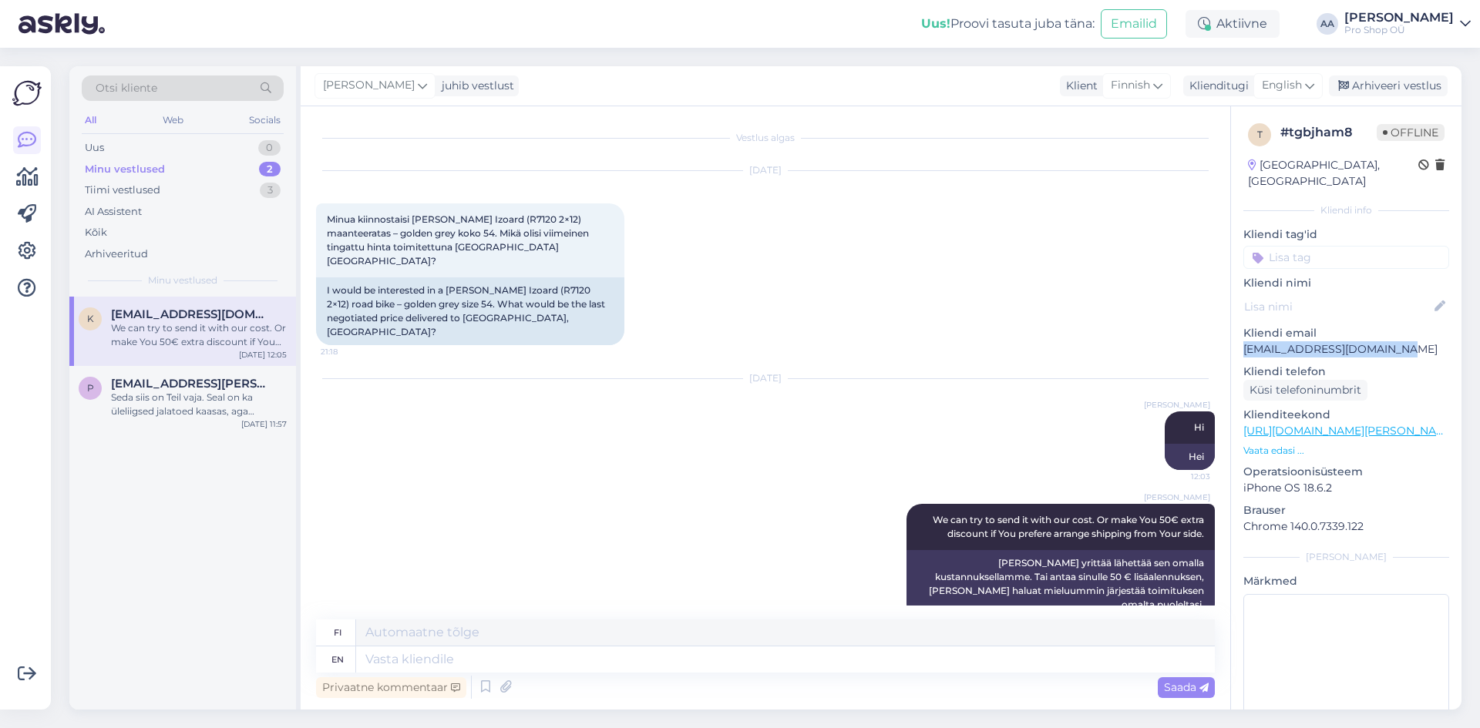
drag, startPoint x: 1395, startPoint y: 333, endPoint x: 1244, endPoint y: 334, distance: 151.1
click at [1244, 341] on p "[EMAIL_ADDRESS][DOMAIN_NAME]" at bounding box center [1346, 349] width 206 height 16
copy p "[EMAIL_ADDRESS][DOMAIN_NAME]"
